Goal: Task Accomplishment & Management: Manage account settings

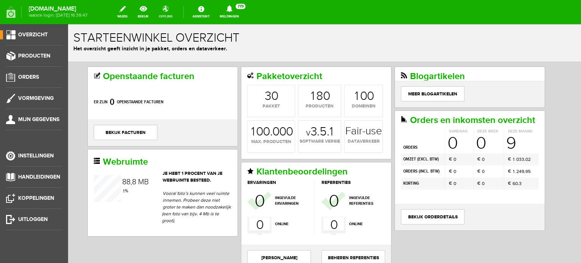
click at [172, 12] on link "offline" at bounding box center [165, 12] width 23 height 17
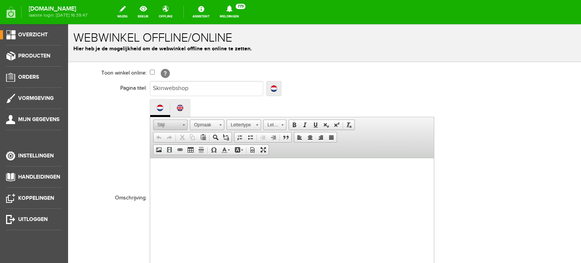
click at [183, 123] on span at bounding box center [184, 123] width 2 height 7
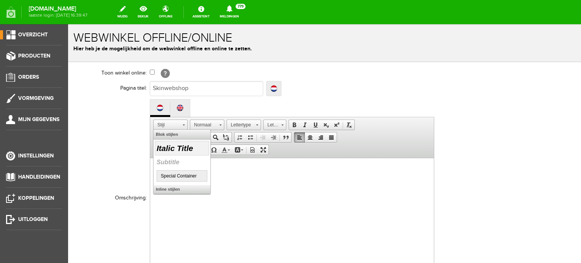
click at [174, 145] on h2 "Italic Title" at bounding box center [181, 148] width 51 height 12
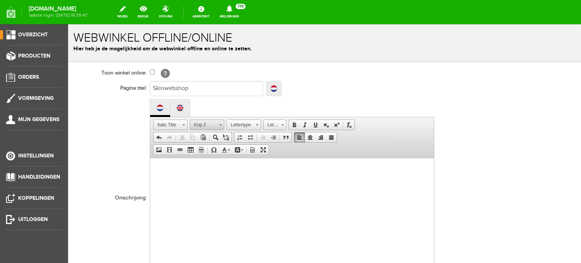
click at [221, 122] on span at bounding box center [220, 123] width 2 height 7
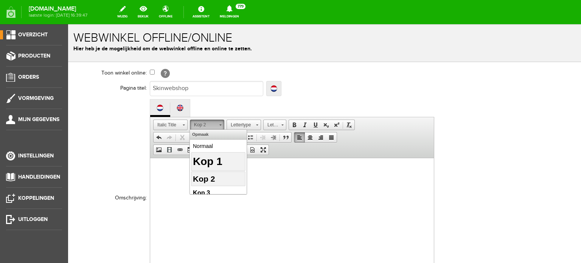
click at [208, 159] on h1 "Kop 1" at bounding box center [218, 161] width 51 height 16
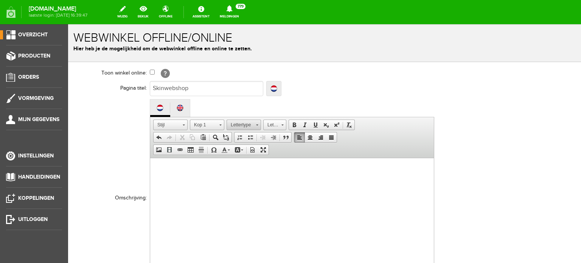
click at [256, 125] on span at bounding box center [257, 123] width 2 height 7
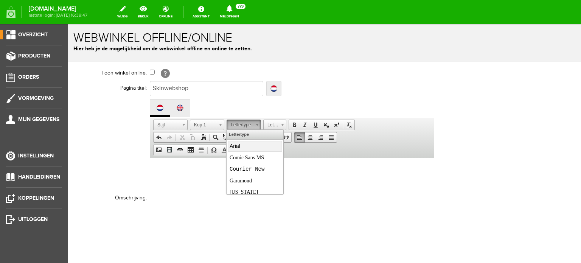
click at [235, 146] on span "Arial" at bounding box center [234, 146] width 11 height 6
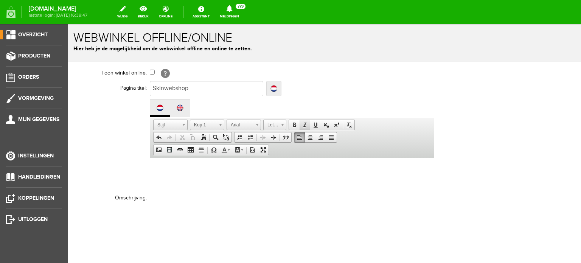
click at [302, 122] on span at bounding box center [305, 125] width 6 height 6
click at [239, 149] on span at bounding box center [237, 150] width 6 height 6
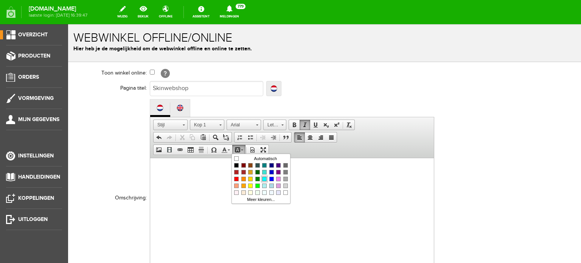
click at [265, 176] on span "Kleuren" at bounding box center [264, 178] width 5 height 5
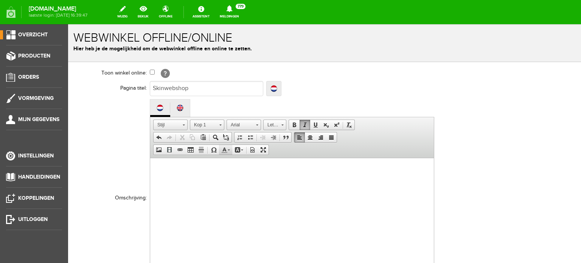
click at [227, 152] on span at bounding box center [224, 150] width 6 height 6
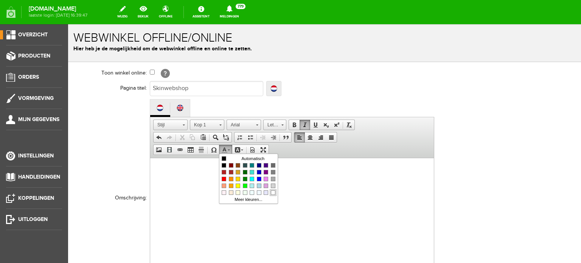
click at [273, 191] on span "Kleuren" at bounding box center [272, 192] width 5 height 5
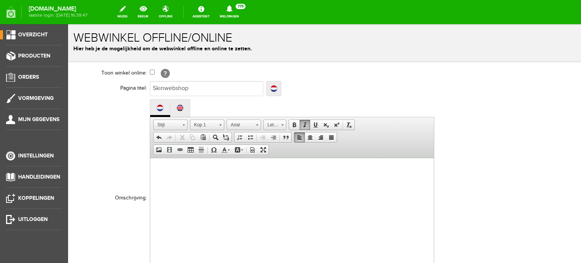
click at [158, 167] on h1 "​" at bounding box center [292, 173] width 268 height 16
click at [164, 169] on h1 "​" at bounding box center [292, 173] width 268 height 16
click at [159, 185] on html at bounding box center [292, 173] width 284 height 31
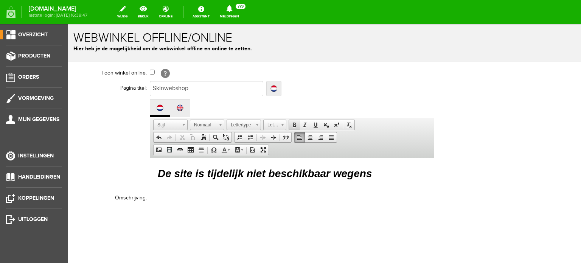
click at [294, 124] on span at bounding box center [294, 125] width 6 height 6
click at [184, 123] on span at bounding box center [184, 123] width 2 height 7
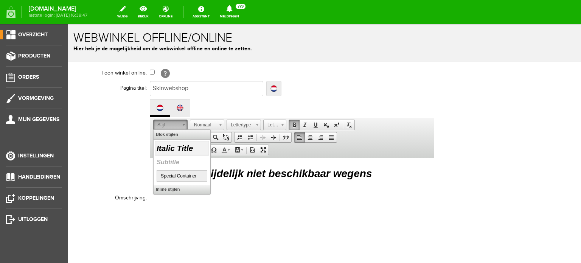
click at [180, 146] on h2 "Italic Title" at bounding box center [181, 148] width 51 height 12
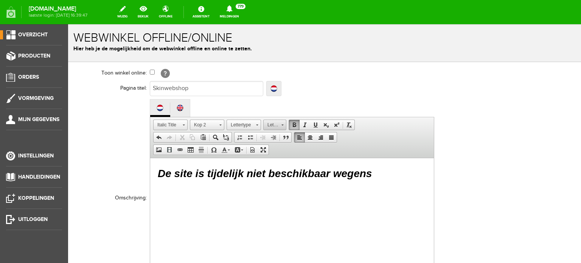
click at [281, 123] on span at bounding box center [282, 123] width 2 height 7
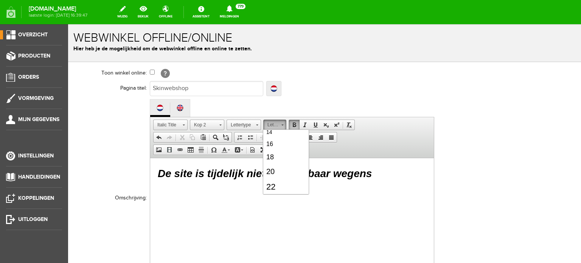
scroll to position [76, 0]
click at [290, 181] on link "22" at bounding box center [285, 182] width 43 height 16
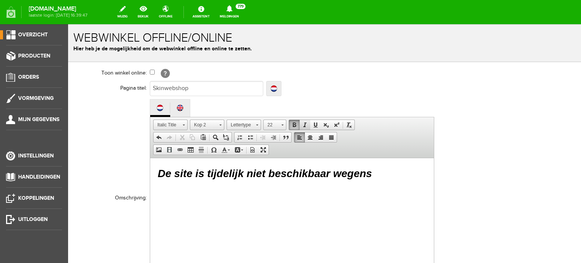
click at [304, 124] on span at bounding box center [305, 125] width 6 height 6
click at [293, 124] on span at bounding box center [294, 125] width 6 height 6
click at [219, 123] on span at bounding box center [220, 123] width 2 height 7
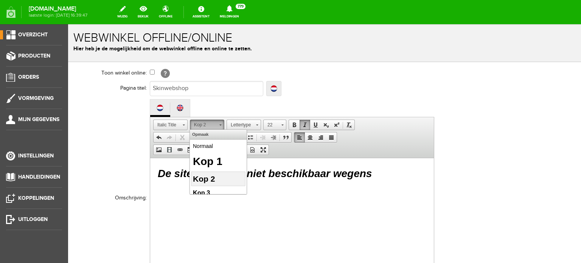
click at [229, 175] on h2 "Kop 2" at bounding box center [218, 178] width 51 height 12
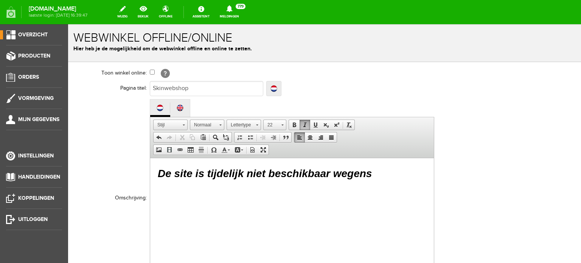
click at [372, 174] on h1 "De site is tijdelijk niet beschikbaar wegens" at bounding box center [292, 173] width 268 height 16
click at [183, 124] on span at bounding box center [184, 124] width 2 height 1
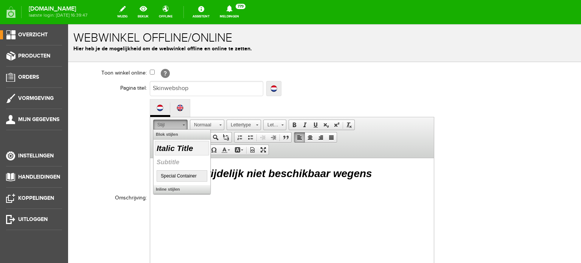
click at [181, 146] on h2 "Italic Title" at bounding box center [181, 148] width 51 height 12
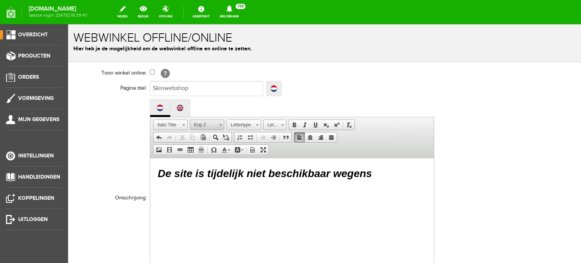
click at [218, 122] on link "Kop 2" at bounding box center [207, 124] width 34 height 11
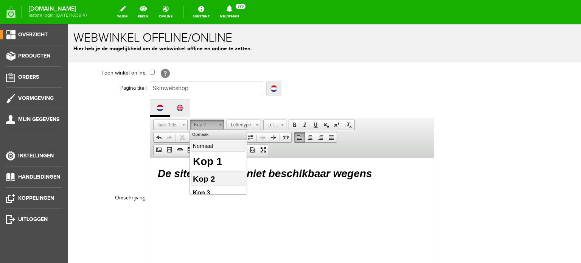
click at [206, 146] on p "Normaal" at bounding box center [218, 146] width 51 height 8
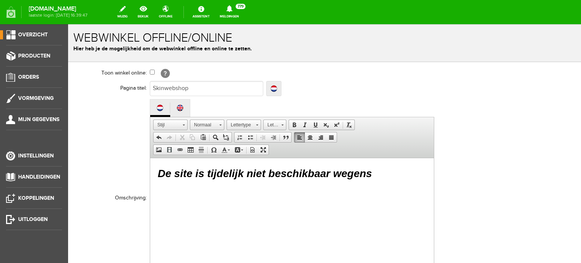
click at [374, 175] on h1 "De site is tijdelijk niet beschikbaar wegens" at bounding box center [292, 173] width 268 height 16
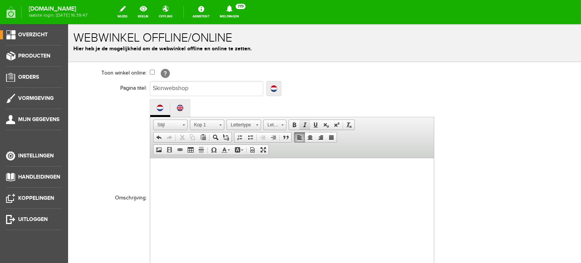
click at [303, 126] on span at bounding box center [305, 125] width 6 height 6
click at [292, 122] on span at bounding box center [294, 125] width 6 height 6
click at [219, 125] on span at bounding box center [220, 123] width 2 height 7
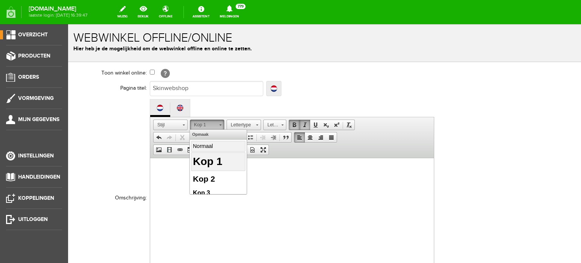
click at [205, 144] on p "Normaal" at bounding box center [218, 146] width 51 height 8
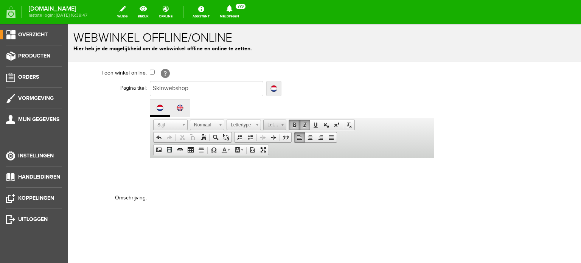
click at [281, 122] on span at bounding box center [282, 123] width 2 height 7
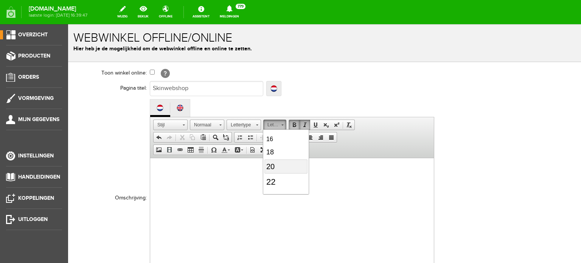
click at [279, 163] on link "20" at bounding box center [285, 166] width 43 height 14
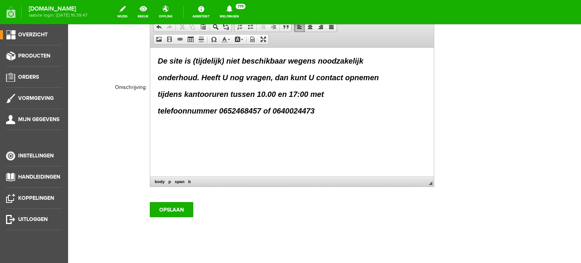
scroll to position [121, 0]
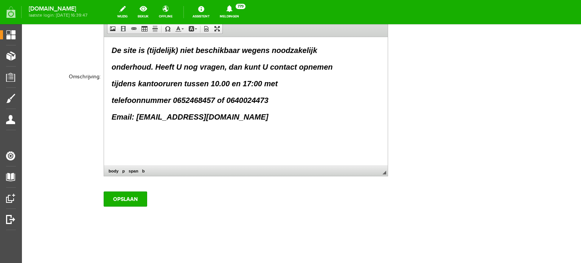
click at [270, 99] on p "telefoonnummer 0652468457 of 0640024473" at bounding box center [246, 99] width 268 height 11
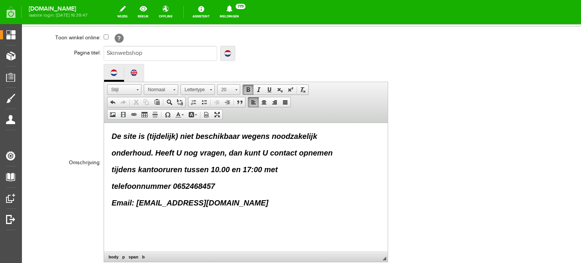
scroll to position [0, 0]
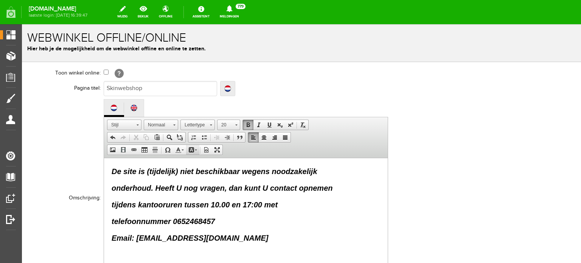
click at [193, 148] on span at bounding box center [191, 150] width 6 height 6
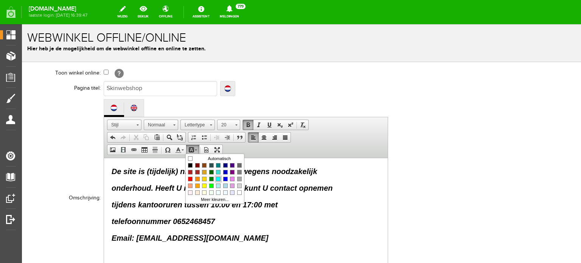
click at [219, 179] on span "Kleuren" at bounding box center [218, 178] width 5 height 5
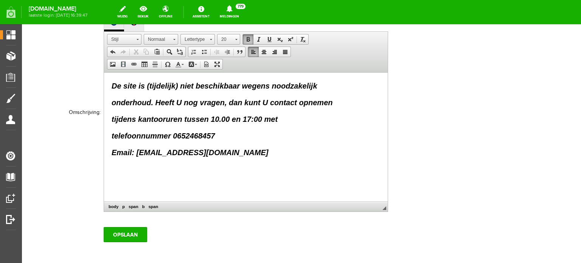
scroll to position [121, 0]
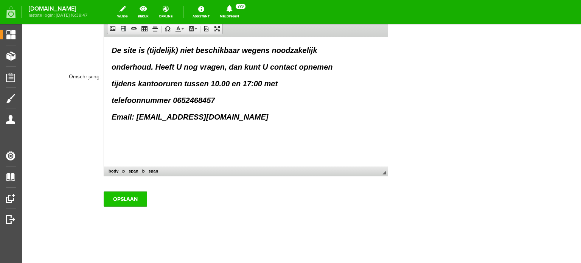
click at [131, 195] on input "Opslaan" at bounding box center [125, 198] width 43 height 15
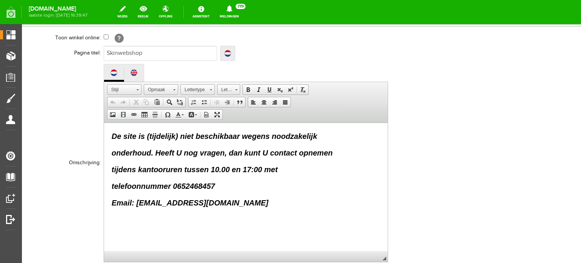
scroll to position [10, 0]
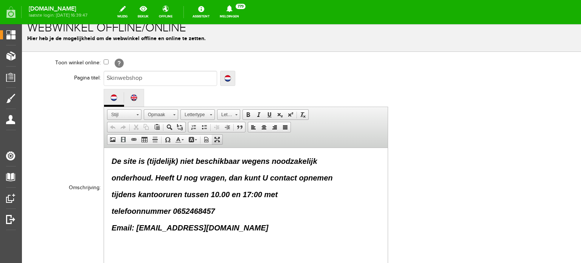
click at [215, 140] on span at bounding box center [217, 139] width 6 height 6
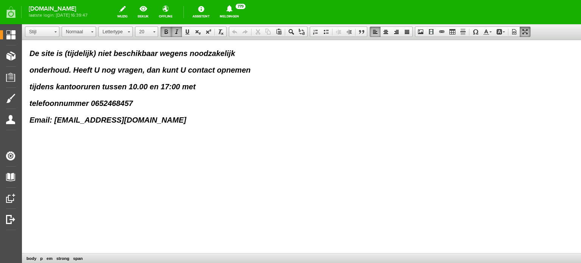
scroll to position [0, 0]
click at [30, 53] on span "De site is (tijdelijk) niet beschikbaar wegens noodzakelijk" at bounding box center [132, 53] width 206 height 8
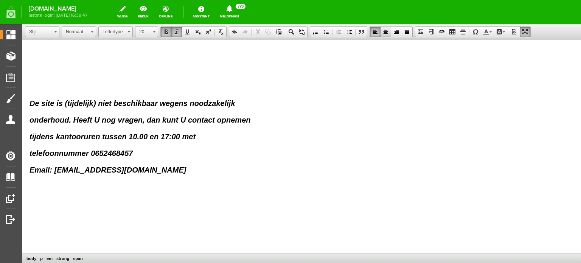
click at [384, 34] on span at bounding box center [386, 32] width 6 height 6
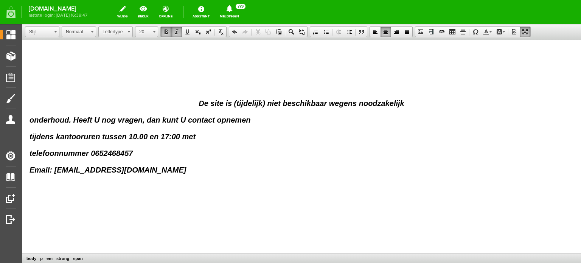
click at [31, 120] on span "onderhoud. Heeft U nog vragen, dan kunt U contact opnemen" at bounding box center [139, 120] width 221 height 8
click at [386, 33] on span at bounding box center [386, 32] width 6 height 6
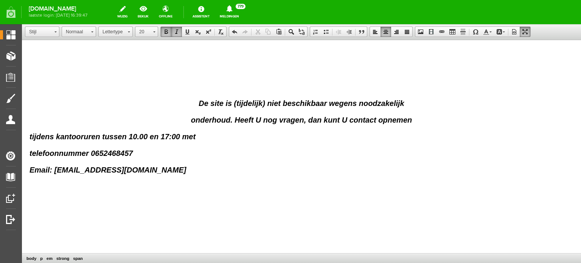
click at [30, 135] on b "tijdens kantooruren tussen 10.00 en 17:00 met" at bounding box center [112, 136] width 166 height 8
click at [384, 33] on span at bounding box center [386, 32] width 6 height 6
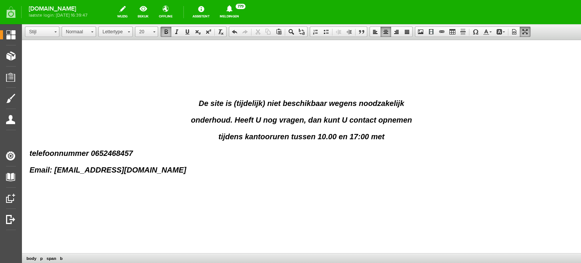
click at [30, 151] on b "telefoonnummer 0652468457" at bounding box center [80, 153] width 103 height 8
click at [385, 34] on span at bounding box center [386, 32] width 6 height 6
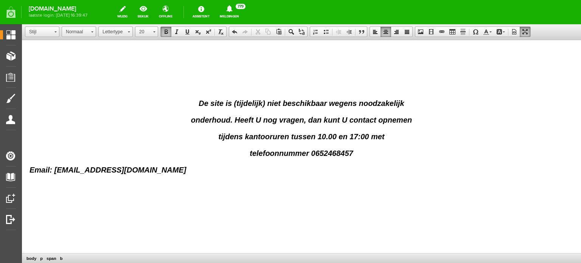
click at [29, 169] on html "De site is (tijdelijk) niet beschikbaar wegens noodzakelijk onderhoud. Heeft U …" at bounding box center [301, 124] width 559 height 169
click at [385, 31] on span at bounding box center [386, 32] width 6 height 6
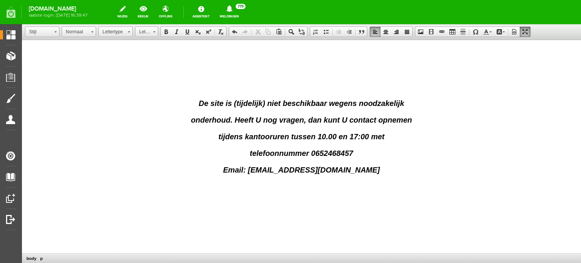
click at [523, 34] on span at bounding box center [525, 32] width 6 height 6
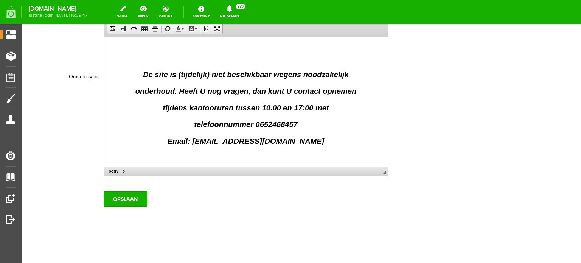
scroll to position [5, 0]
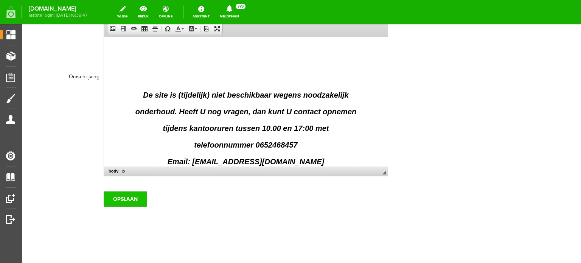
click at [131, 197] on input "Opslaan" at bounding box center [125, 198] width 43 height 15
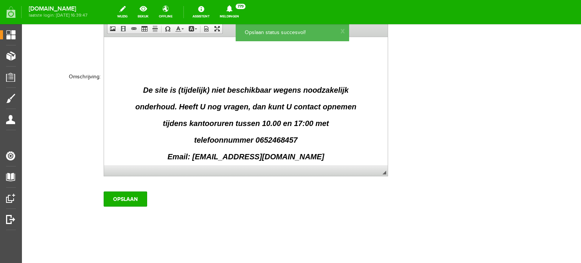
scroll to position [0, 0]
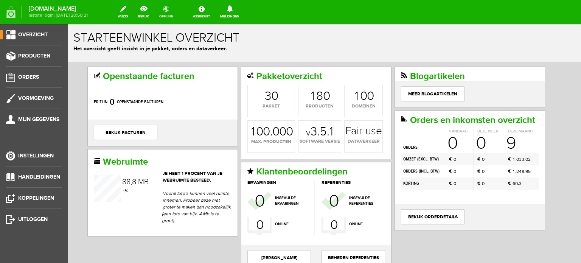
click at [171, 9] on link "offline" at bounding box center [166, 12] width 23 height 17
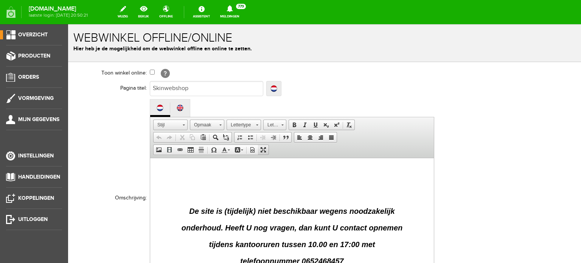
click at [262, 148] on span at bounding box center [263, 150] width 6 height 6
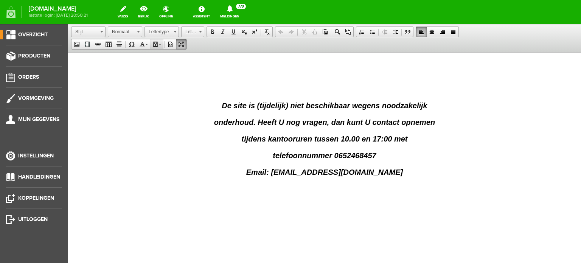
click at [158, 41] on span at bounding box center [155, 44] width 6 height 6
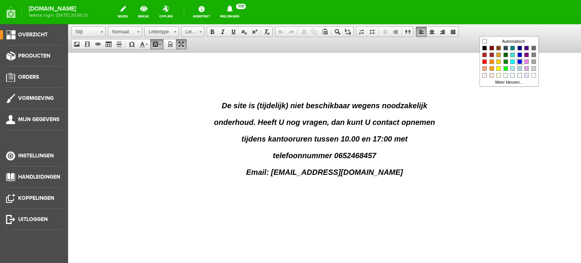
click at [517, 60] on span "Kleuren" at bounding box center [519, 61] width 5 height 5
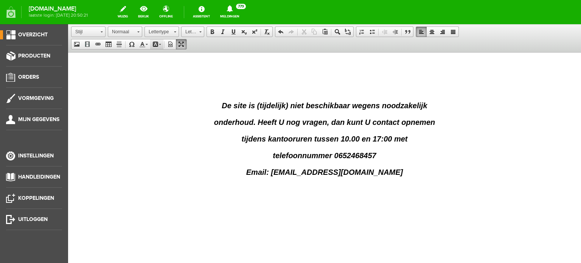
click at [158, 41] on span at bounding box center [155, 44] width 6 height 6
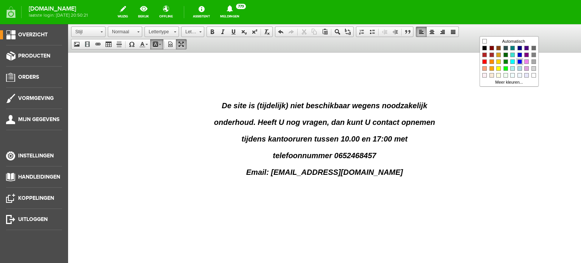
click at [519, 60] on span "Kleuren" at bounding box center [519, 61] width 5 height 5
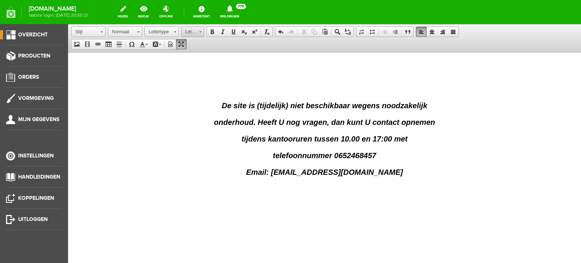
click at [200, 31] on span at bounding box center [200, 30] width 2 height 7
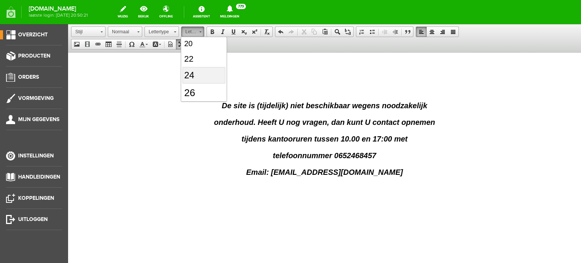
click at [197, 71] on link "24" at bounding box center [203, 75] width 43 height 17
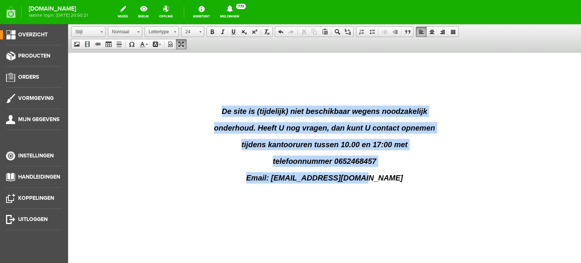
drag, startPoint x: 222, startPoint y: 111, endPoint x: 386, endPoint y: 181, distance: 177.8
click at [386, 181] on body "​ De site is (tijdelijk) niet beschikbaar wegens noodzakelijk onderhoud. Heeft …" at bounding box center [325, 135] width 498 height 150
click at [198, 32] on link "20" at bounding box center [192, 31] width 23 height 11
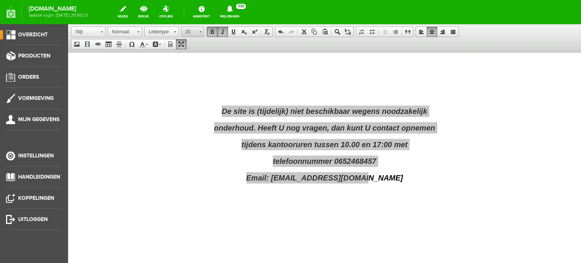
scroll to position [79, 0]
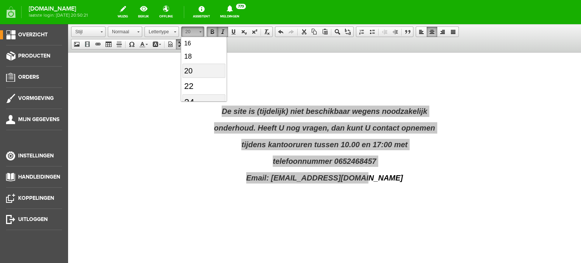
click at [209, 98] on link "24" at bounding box center [203, 102] width 43 height 17
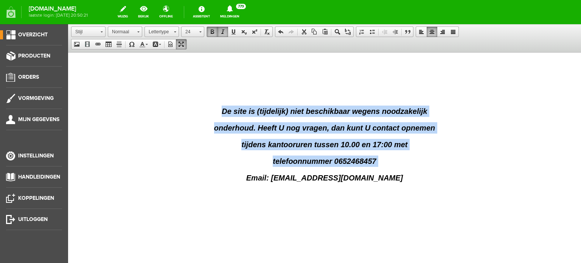
scroll to position [0, 0]
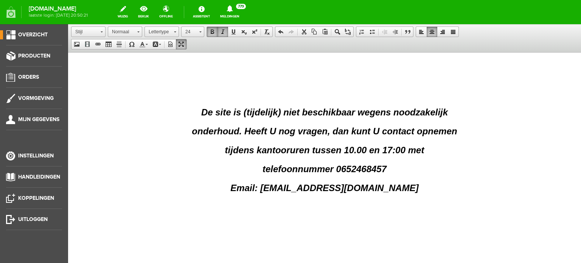
click at [202, 196] on body "De site is (tijdelijk) niet beschikbaar wegens noodzakelijk onderhoud. Heeft U …" at bounding box center [325, 140] width 498 height 161
click at [184, 41] on span at bounding box center [181, 44] width 6 height 6
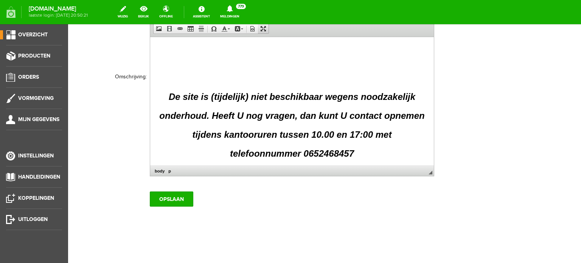
scroll to position [61, 0]
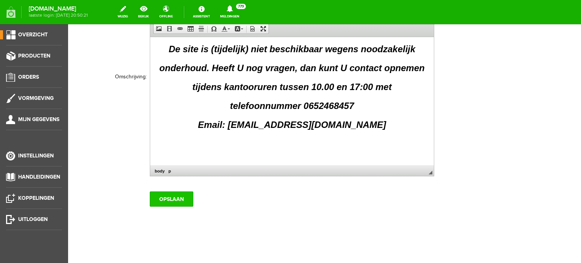
click at [174, 198] on input "Opslaan" at bounding box center [171, 198] width 43 height 15
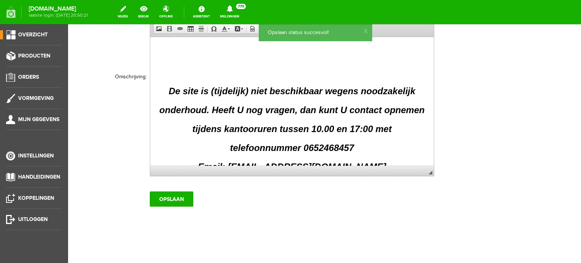
scroll to position [0, 0]
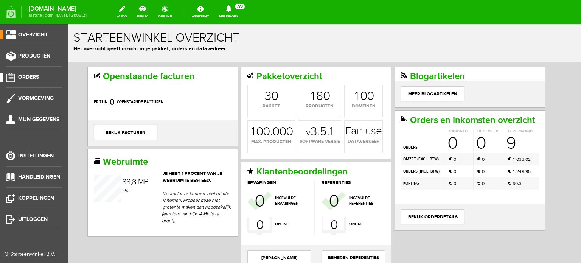
click at [33, 79] on span "Orders" at bounding box center [28, 77] width 21 height 6
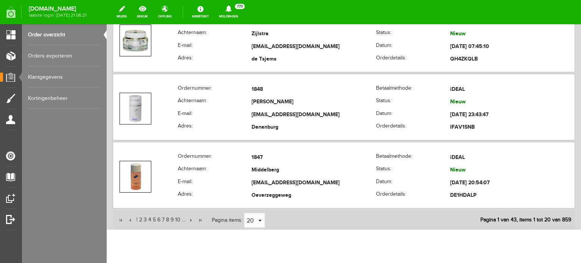
scroll to position [1481, 0]
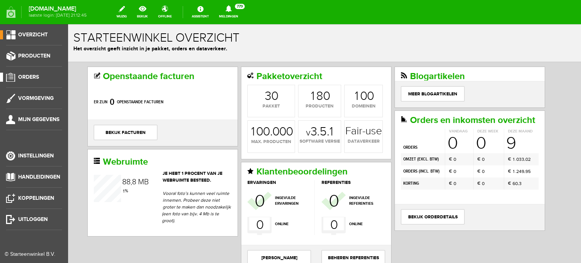
click at [35, 76] on span "Orders" at bounding box center [28, 77] width 21 height 6
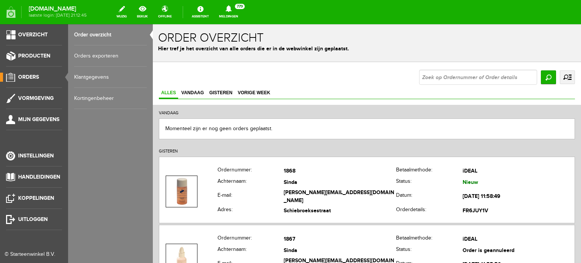
click at [102, 96] on link "Kortingenbeheer" at bounding box center [110, 98] width 73 height 21
